Goal: Information Seeking & Learning: Learn about a topic

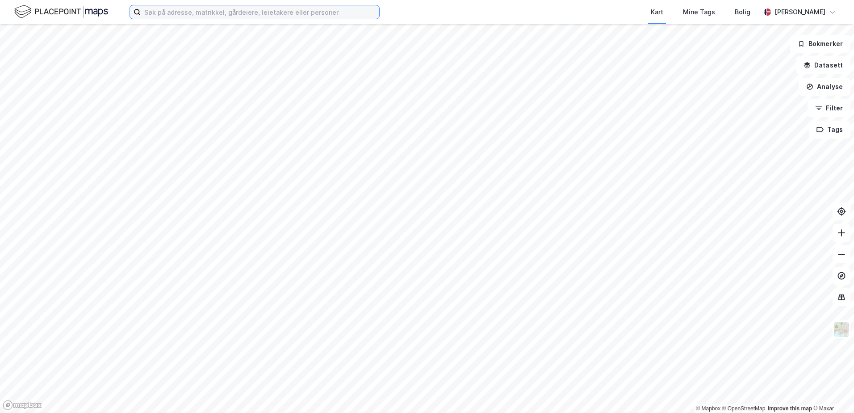
click at [175, 15] on input at bounding box center [260, 11] width 238 height 13
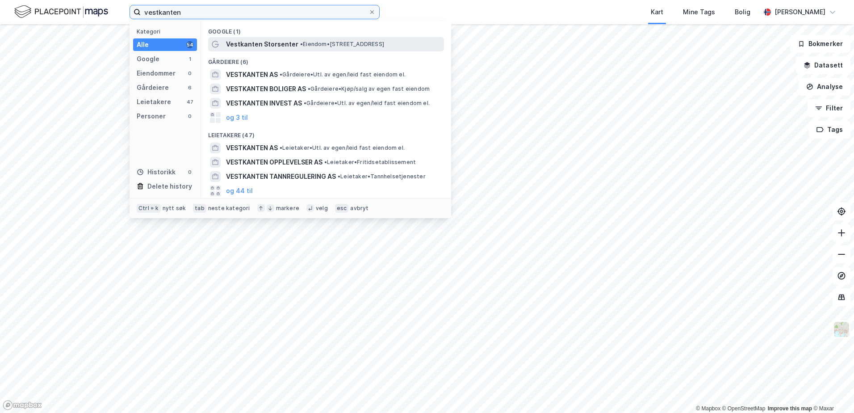
type input "vestkanten"
click at [274, 44] on span "Vestkanten Storsenter" at bounding box center [262, 44] width 72 height 11
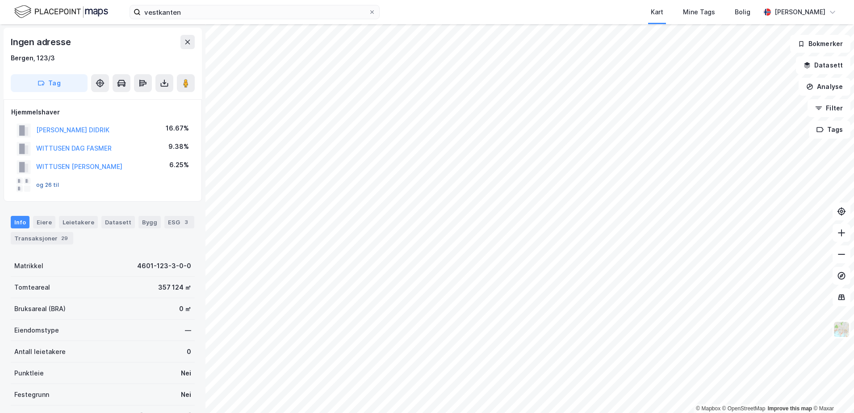
click at [0, 0] on button "og 26 til" at bounding box center [0, 0] width 0 height 0
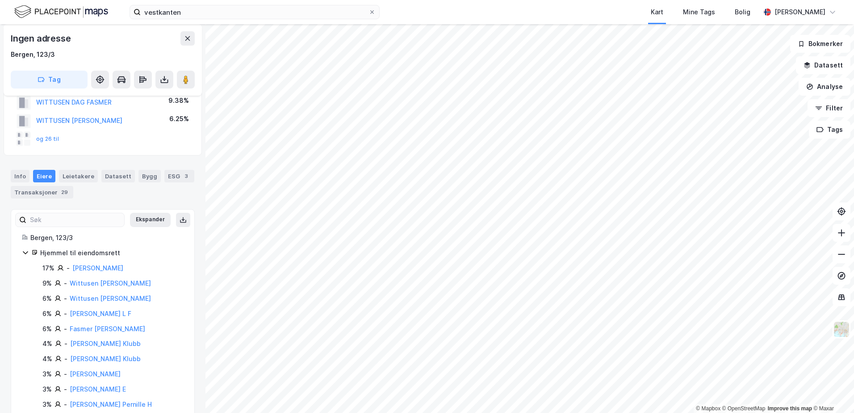
scroll to position [45, 0]
